Goal: Navigation & Orientation: Understand site structure

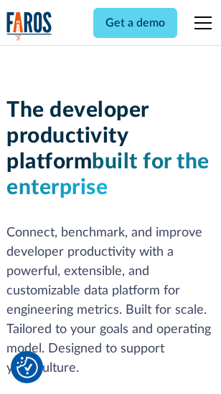
scroll to position [216, 0]
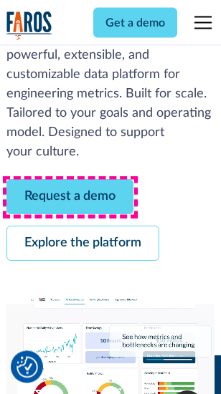
click at [70, 198] on link "Request a demo" at bounding box center [69, 197] width 127 height 35
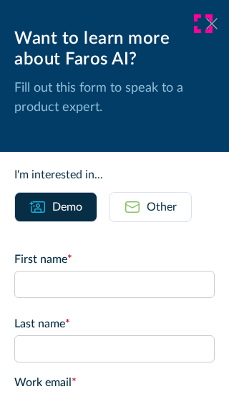
click at [206, 24] on icon at bounding box center [211, 23] width 11 height 11
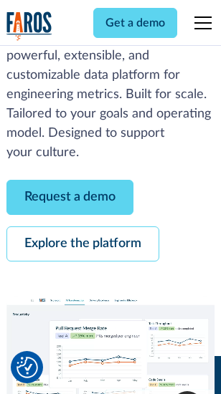
scroll to position [262, 0]
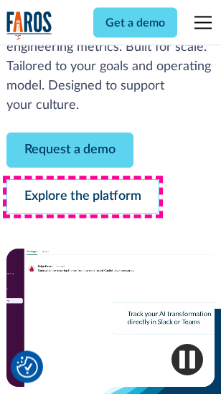
click at [82, 198] on link "Explore the platform" at bounding box center [82, 197] width 153 height 35
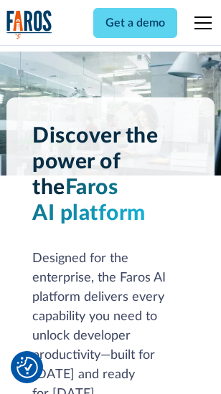
scroll to position [10921, 0]
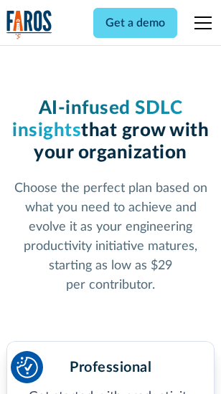
scroll to position [2277, 0]
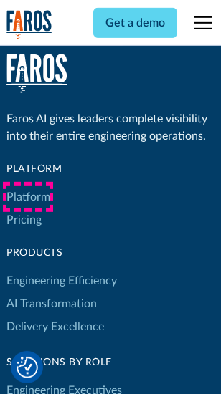
click at [28, 197] on link "Platform" at bounding box center [28, 197] width 44 height 23
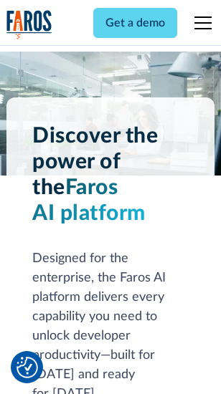
scroll to position [11381, 0]
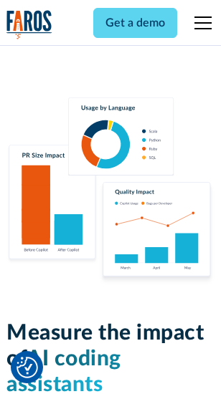
scroll to position [8952, 0]
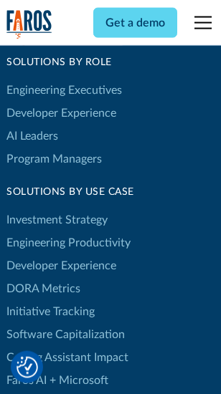
click at [43, 277] on link "DORA Metrics" at bounding box center [43, 288] width 74 height 23
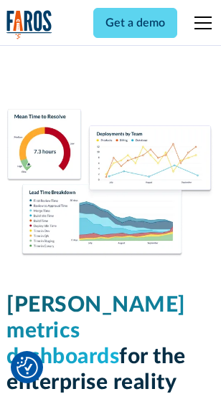
scroll to position [6350, 0]
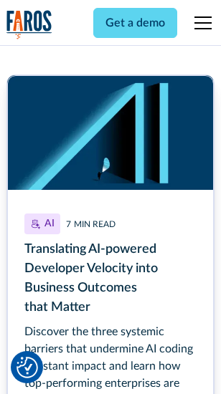
scroll to position [6504, 0]
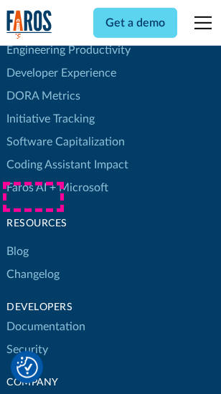
click at [33, 263] on link "Changelog" at bounding box center [32, 274] width 53 height 23
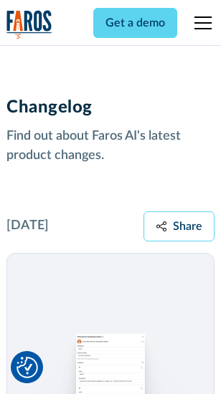
scroll to position [17577, 0]
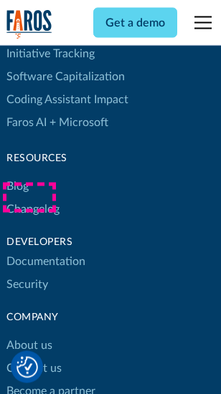
click at [29, 335] on link "About us" at bounding box center [29, 346] width 46 height 23
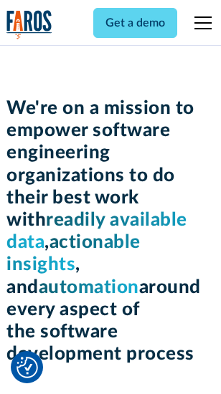
scroll to position [4961, 0]
